Goal: Transaction & Acquisition: Purchase product/service

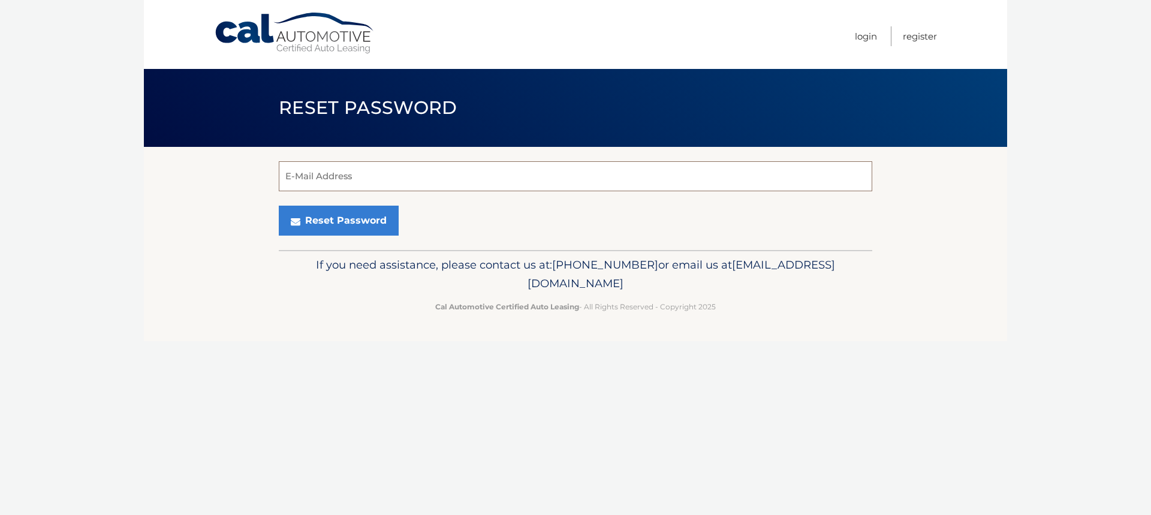
click at [334, 174] on input "E-Mail Address" at bounding box center [576, 176] width 594 height 30
type input "mfg305@yahoo.com"
click at [343, 229] on button "Reset Password" at bounding box center [339, 221] width 120 height 30
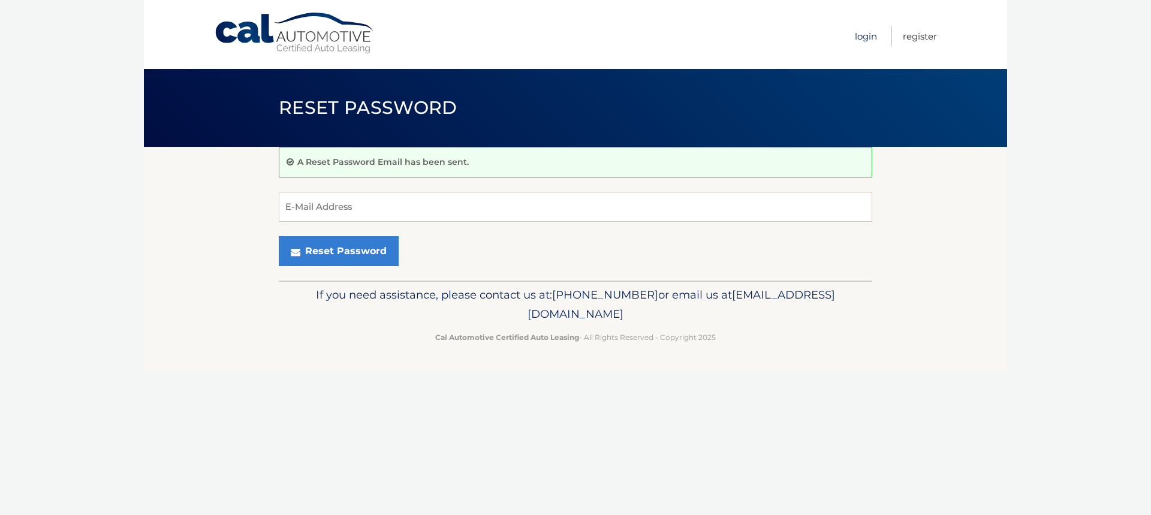
click at [871, 34] on link "Login" at bounding box center [866, 36] width 22 height 20
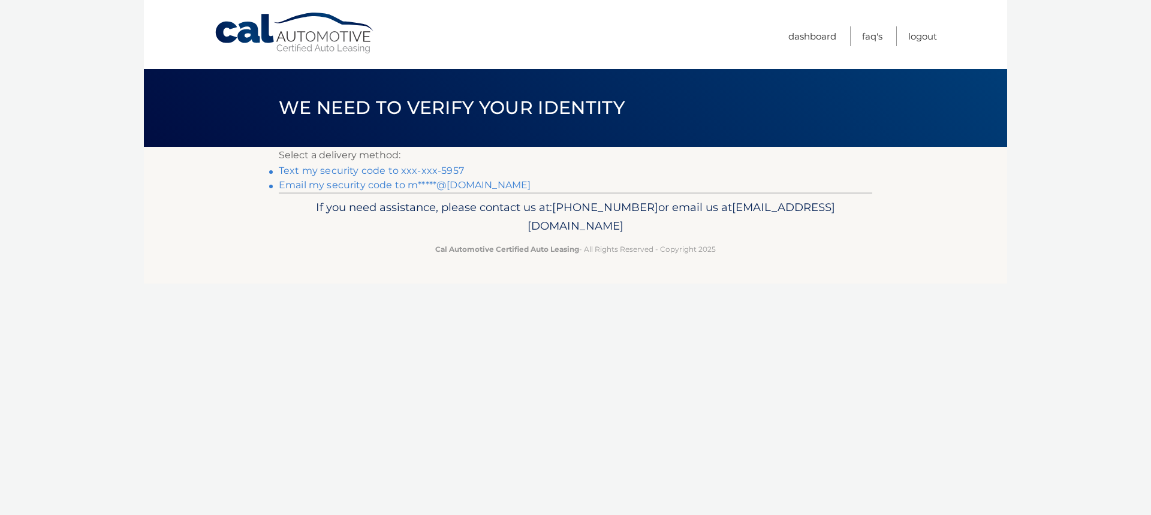
click at [396, 170] on link "Text my security code to xxx-xxx-5957" at bounding box center [371, 170] width 185 height 11
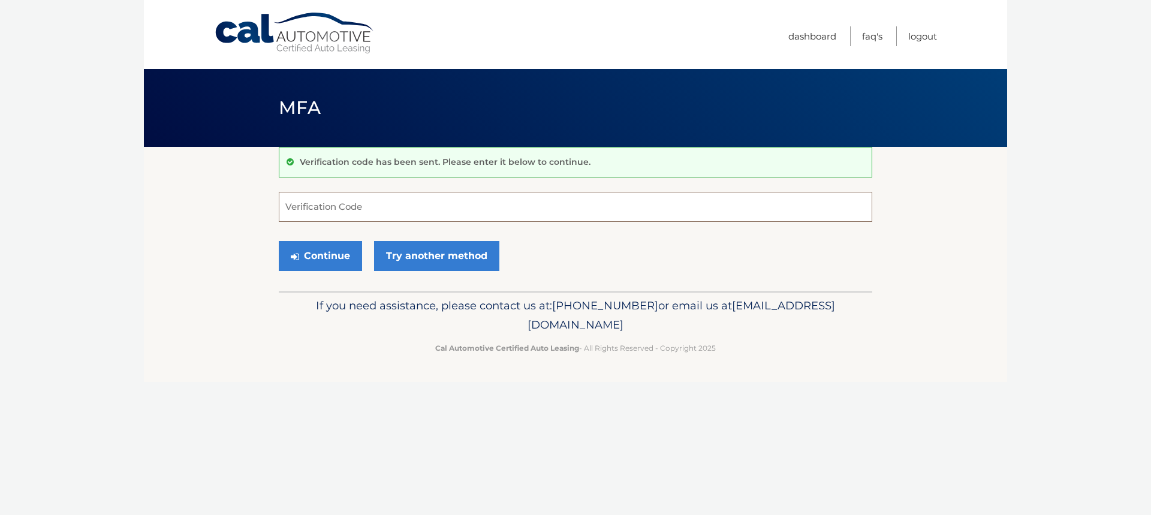
click at [332, 207] on input "Verification Code" at bounding box center [576, 207] width 594 height 30
click at [285, 210] on input "2718" at bounding box center [576, 207] width 594 height 30
type input "402718"
click at [321, 261] on button "Continue" at bounding box center [320, 256] width 83 height 30
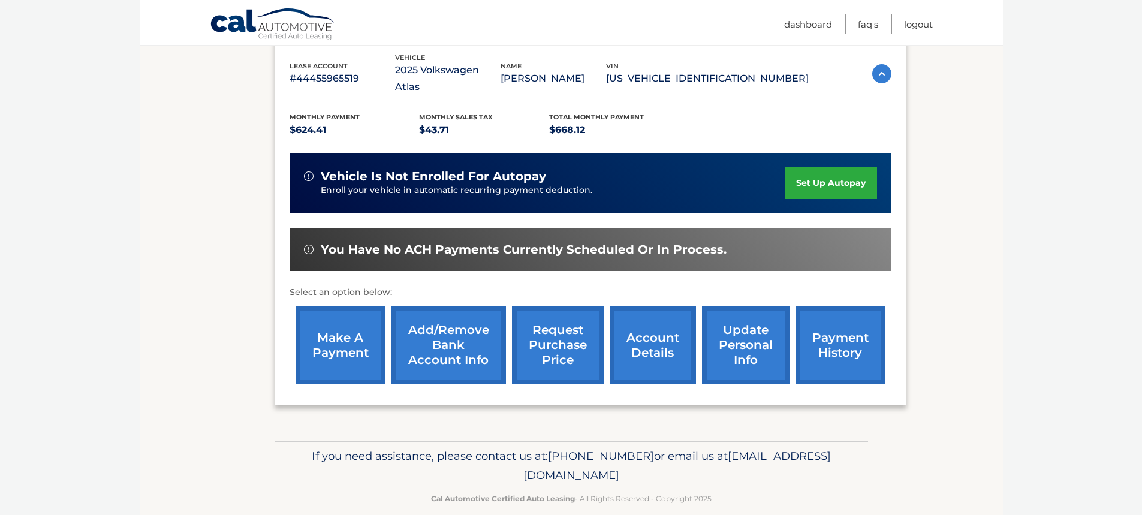
scroll to position [212, 0]
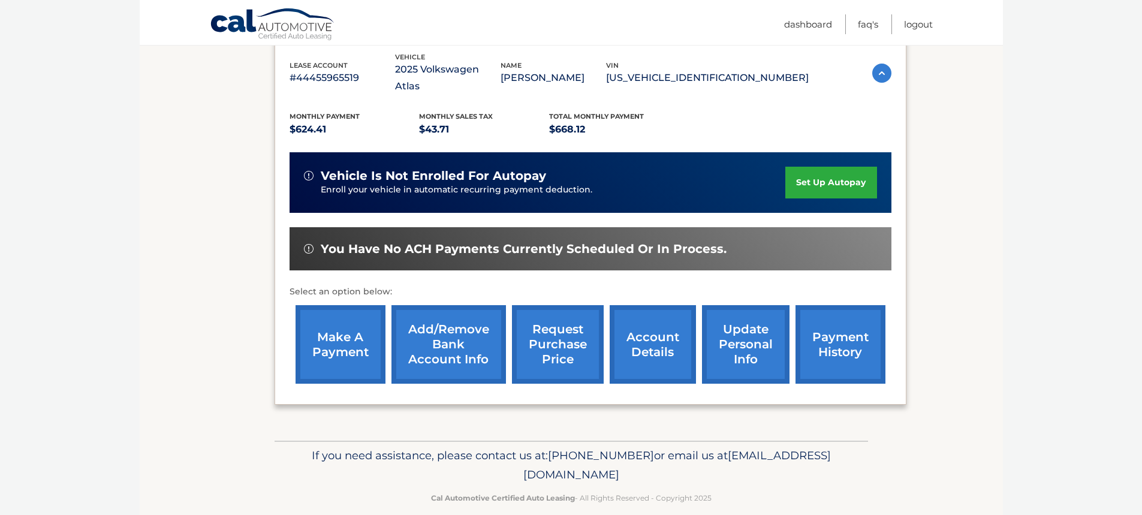
click at [356, 337] on link "make a payment" at bounding box center [341, 344] width 90 height 79
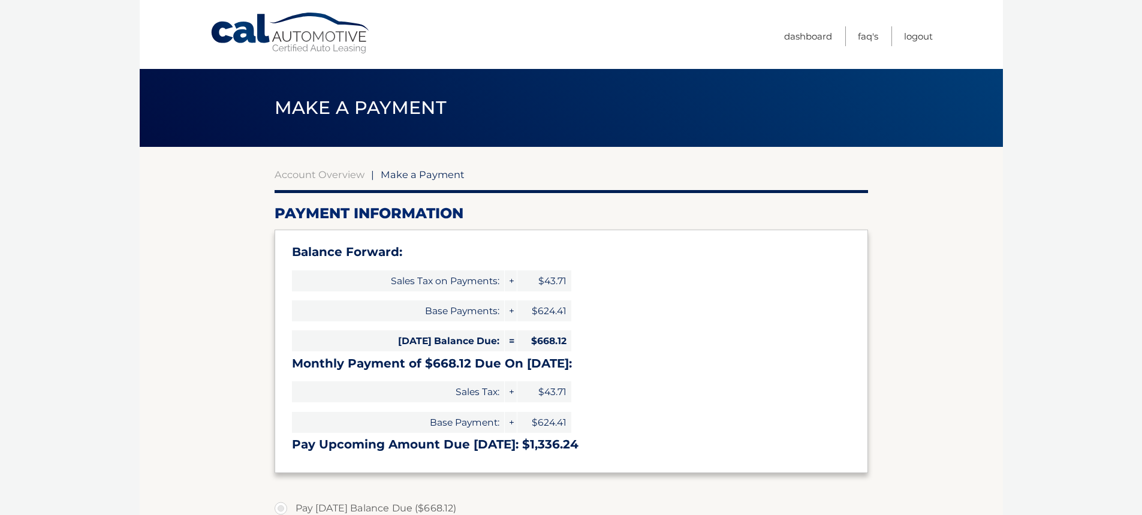
select select "NWVjN2I0Y2YtMzIxMi00YjA3LTk0NTgtYzZjOWNhYTYxNDZh"
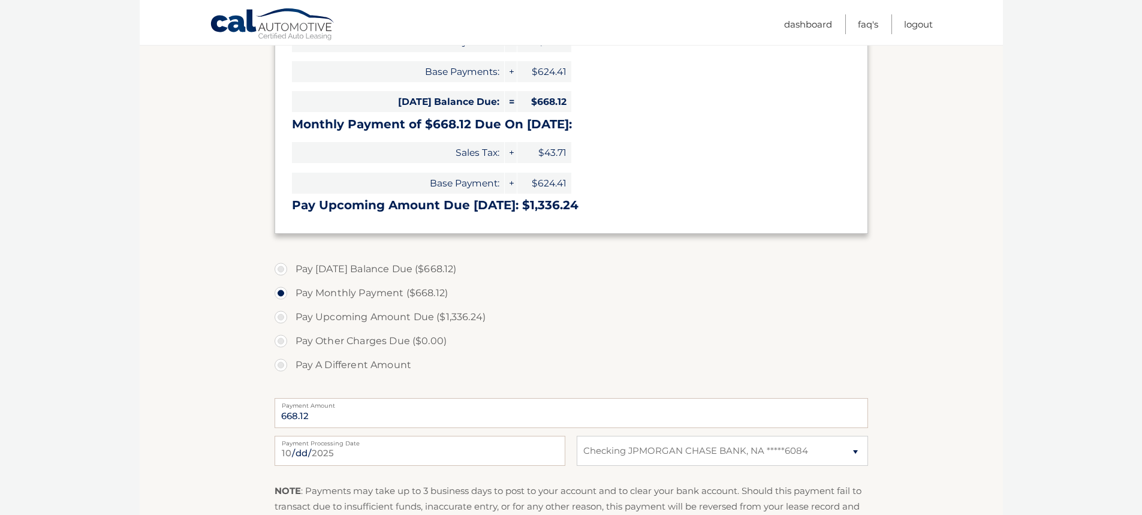
scroll to position [240, 0]
click at [287, 268] on label "Pay Today's Balance Due ($668.12)" at bounding box center [572, 269] width 594 height 24
click at [287, 268] on input "Pay Today's Balance Due ($668.12)" at bounding box center [285, 266] width 12 height 19
radio input "true"
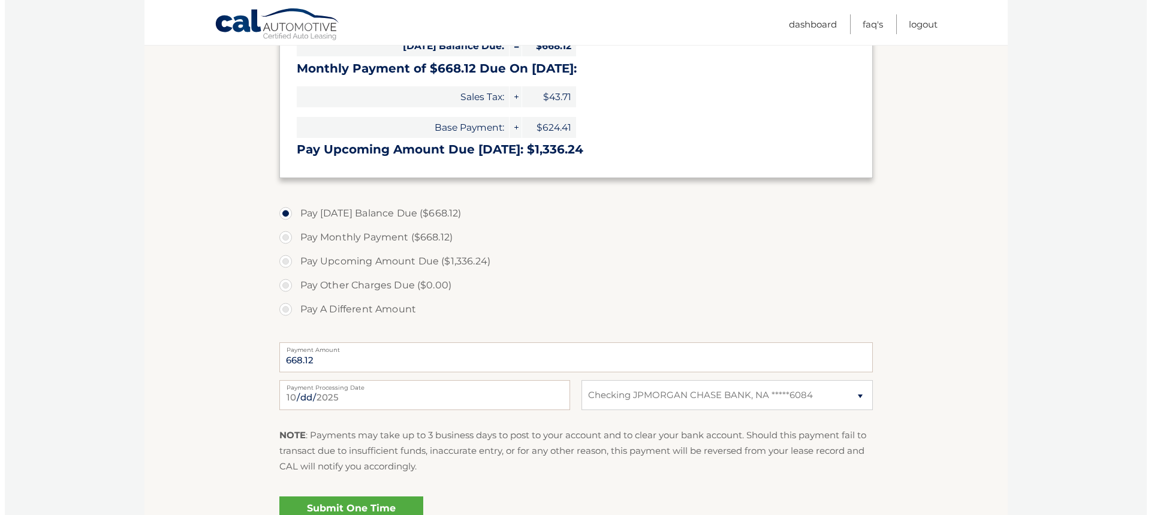
scroll to position [360, 0]
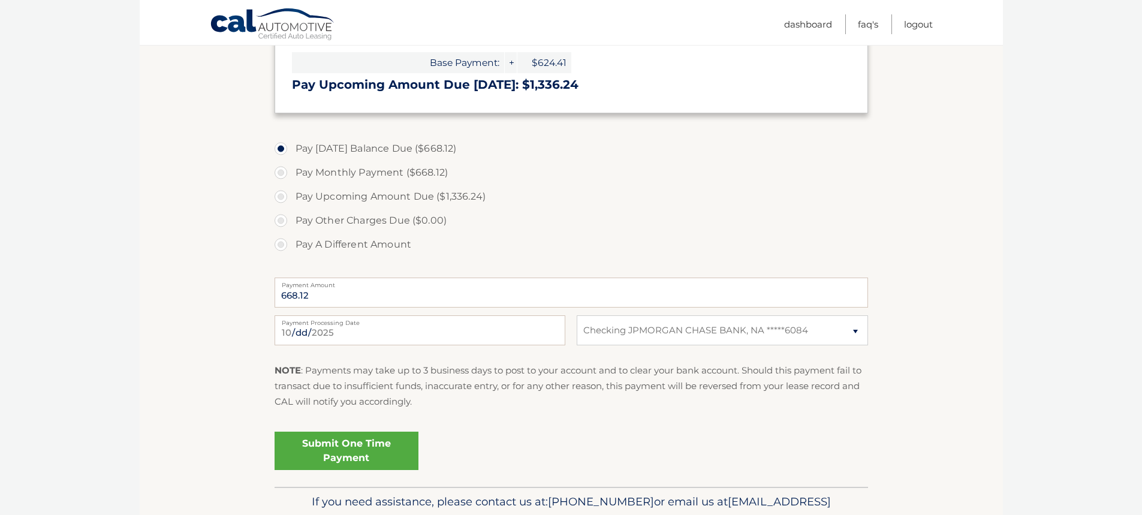
click at [350, 444] on link "Submit One Time Payment" at bounding box center [347, 451] width 144 height 38
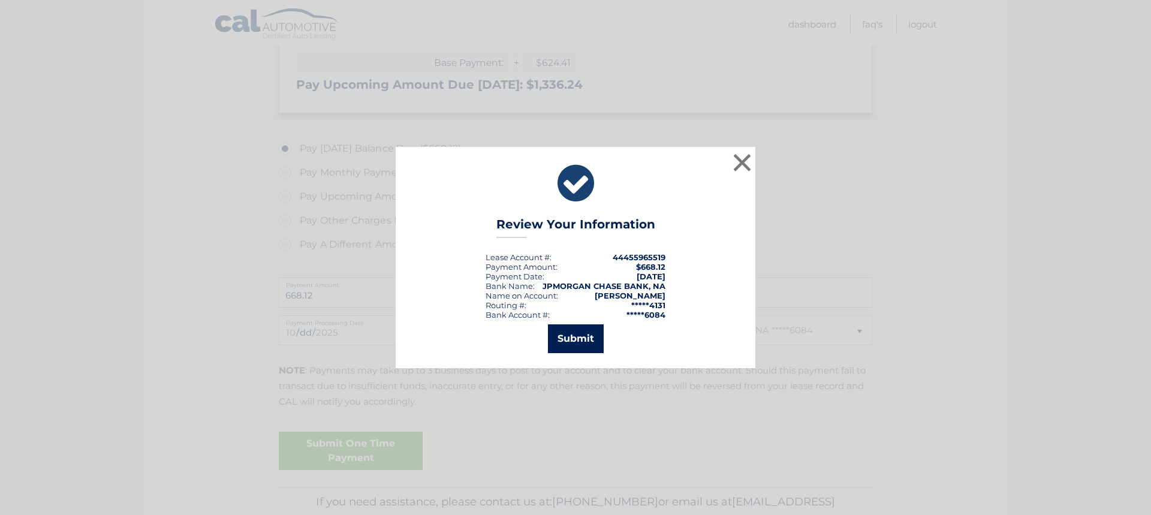
click at [561, 343] on button "Submit" at bounding box center [576, 338] width 56 height 29
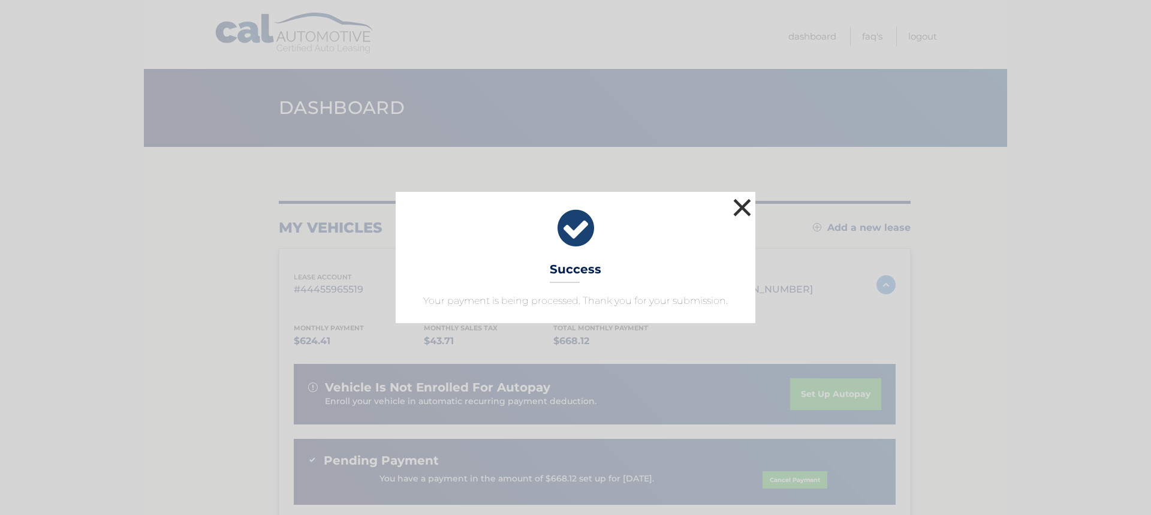
click at [748, 204] on button "×" at bounding box center [742, 207] width 24 height 24
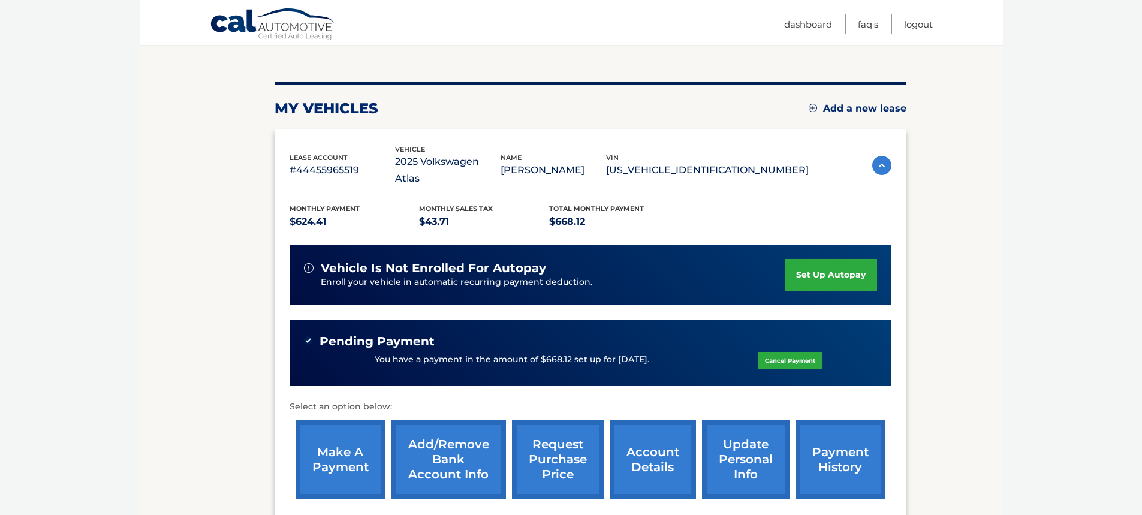
scroll to position [234, 0]
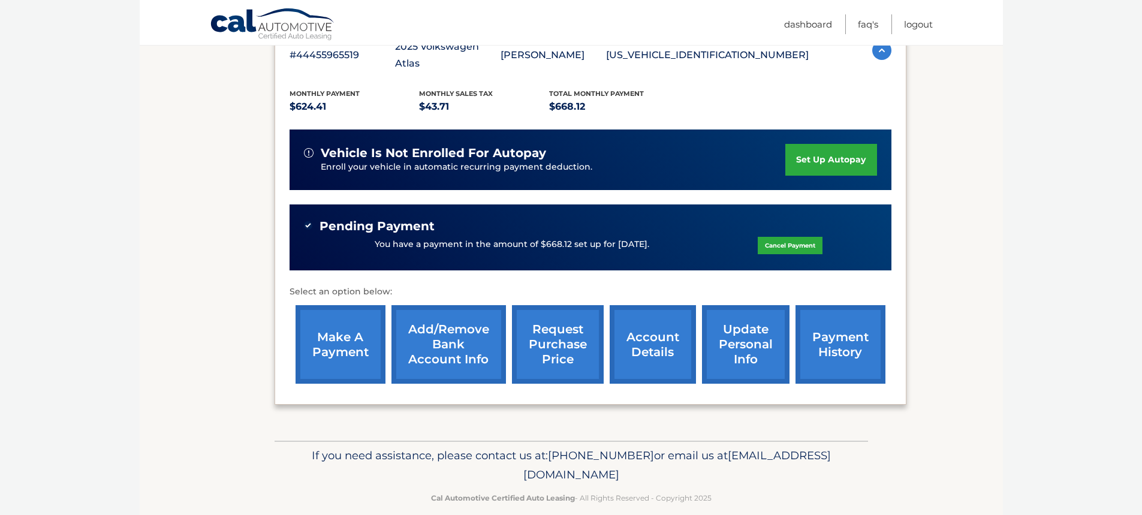
click at [859, 320] on link "payment history" at bounding box center [841, 344] width 90 height 79
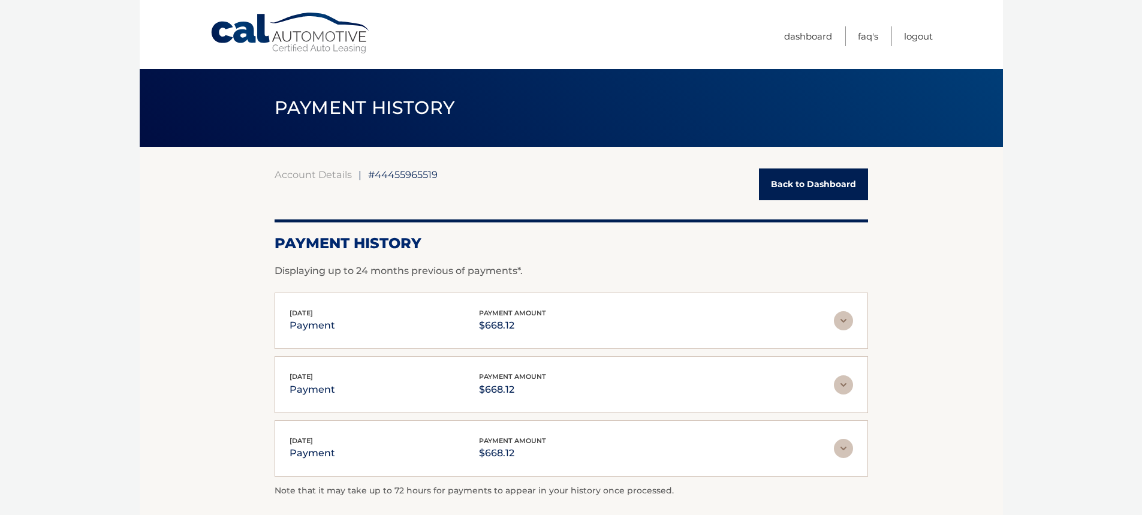
click at [786, 183] on link "Back to Dashboard" at bounding box center [813, 184] width 109 height 32
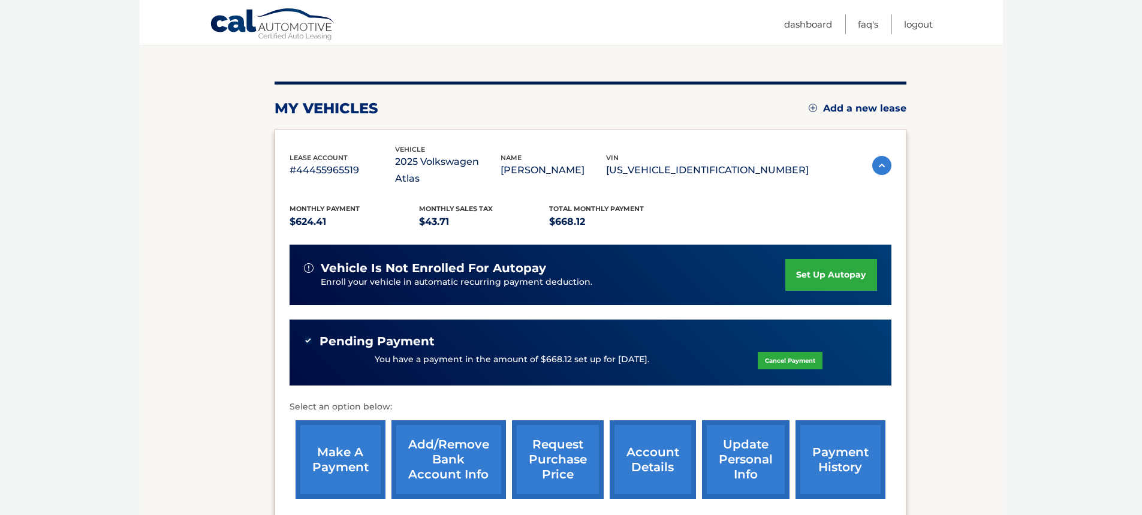
scroll to position [120, 0]
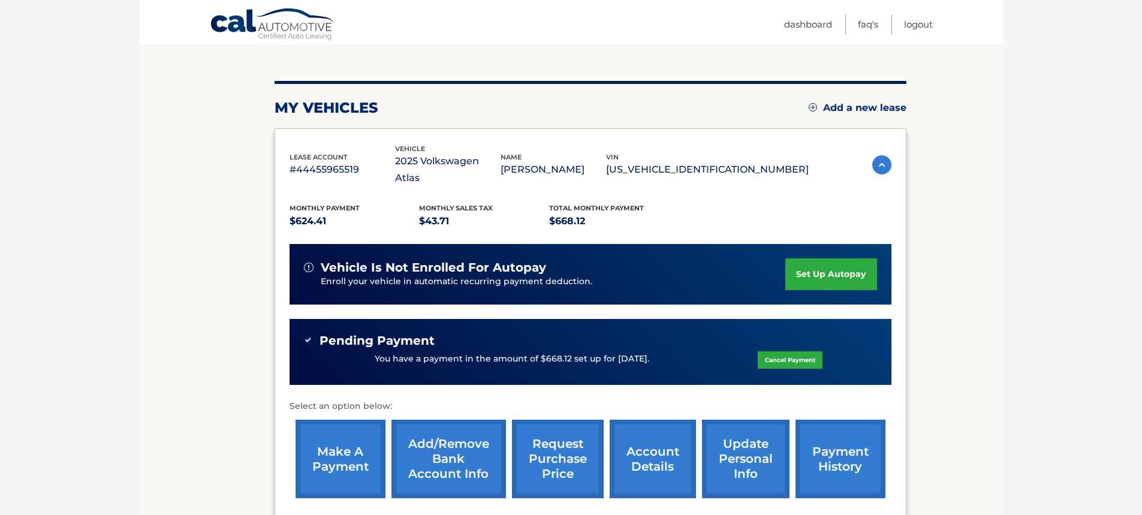
click at [666, 453] on link "account details" at bounding box center [653, 459] width 86 height 79
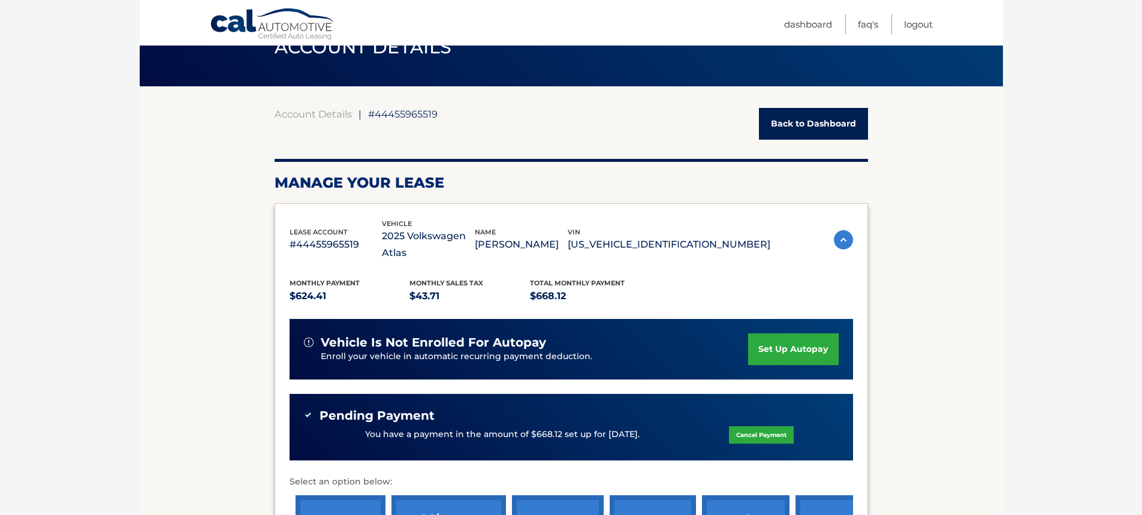
scroll to position [60, 0]
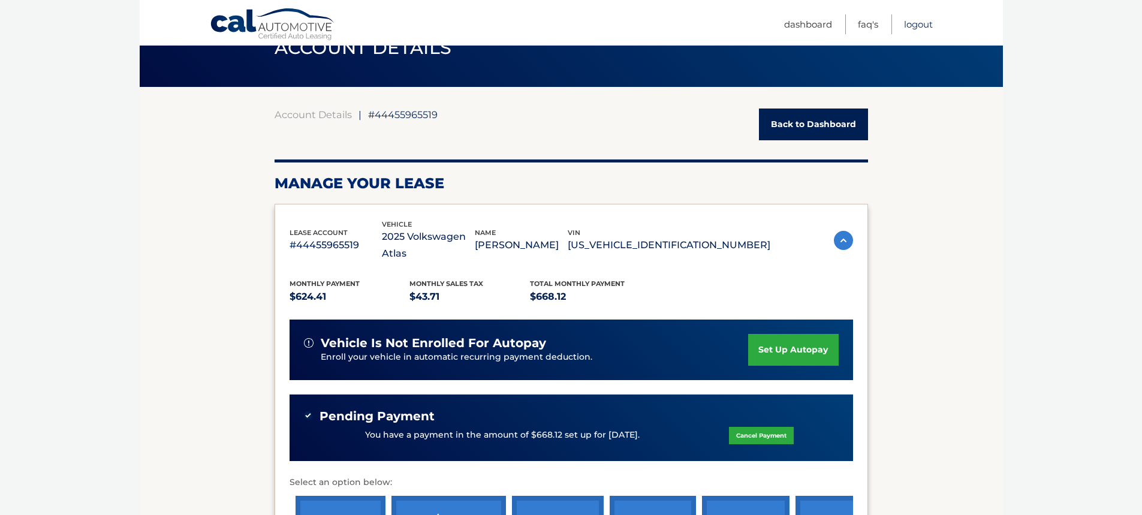
click at [920, 28] on link "Logout" at bounding box center [918, 24] width 29 height 20
